Goal: Navigation & Orientation: Find specific page/section

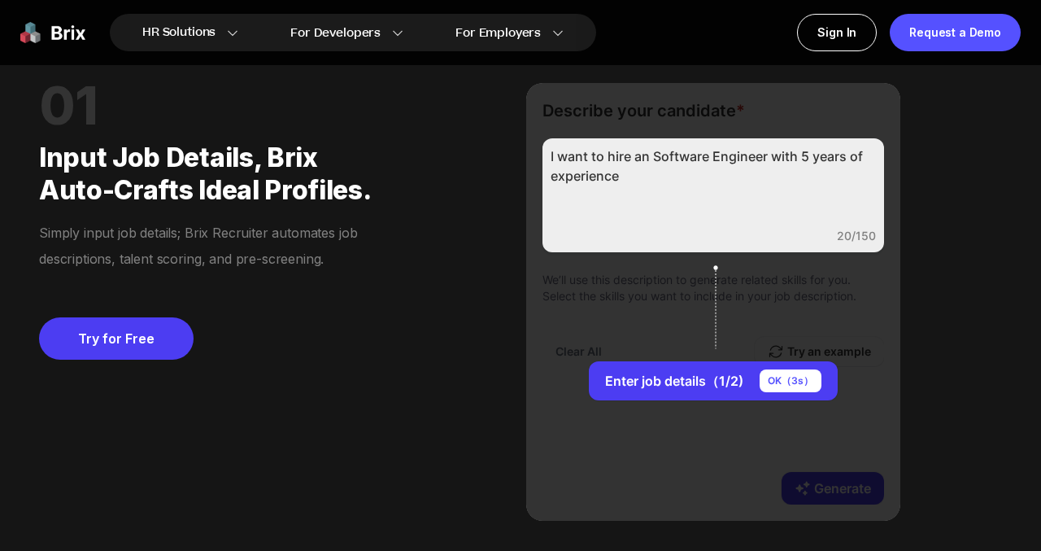
scroll to position [1220, 0]
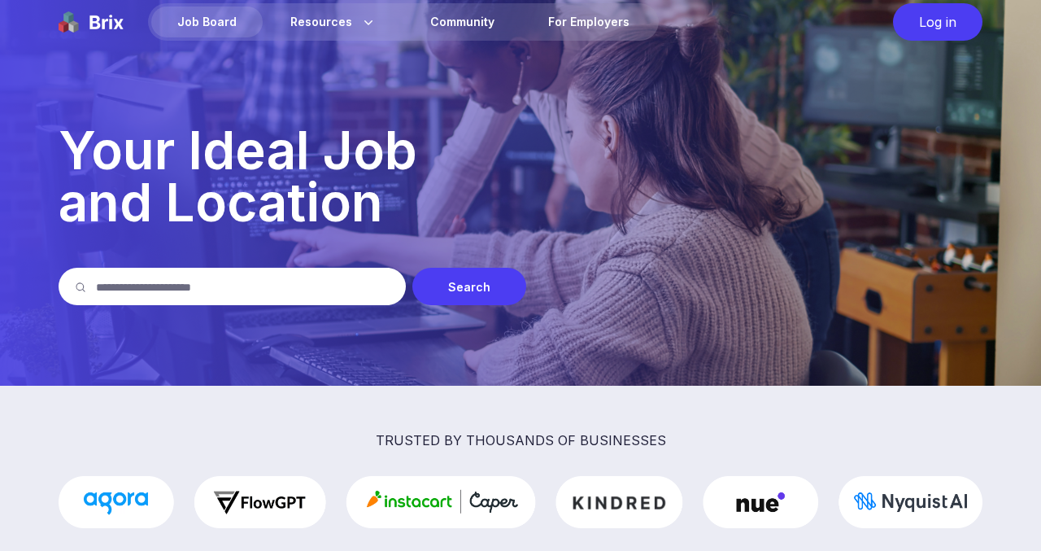
scroll to position [23, 0]
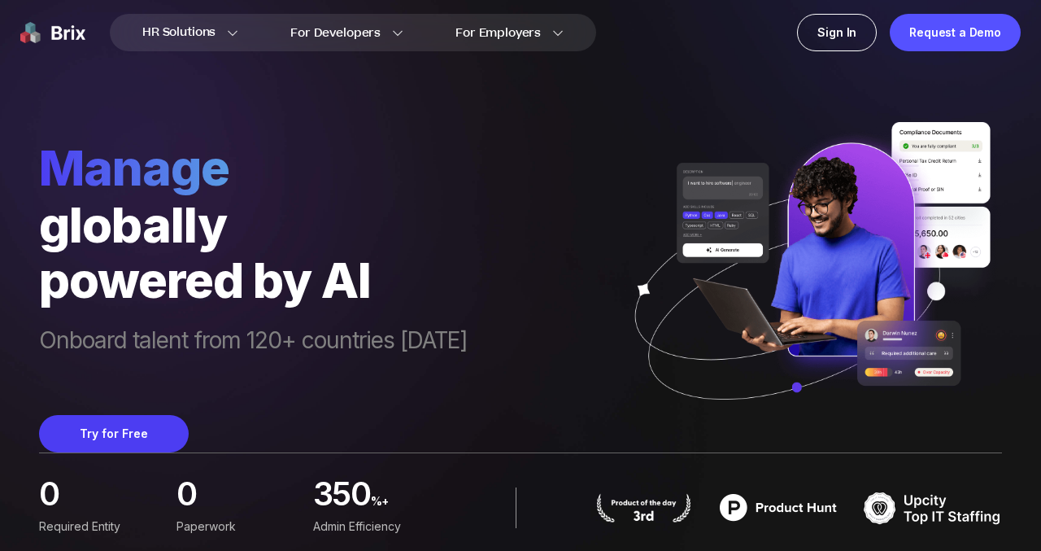
scroll to position [2, 0]
